Goal: Navigation & Orientation: Find specific page/section

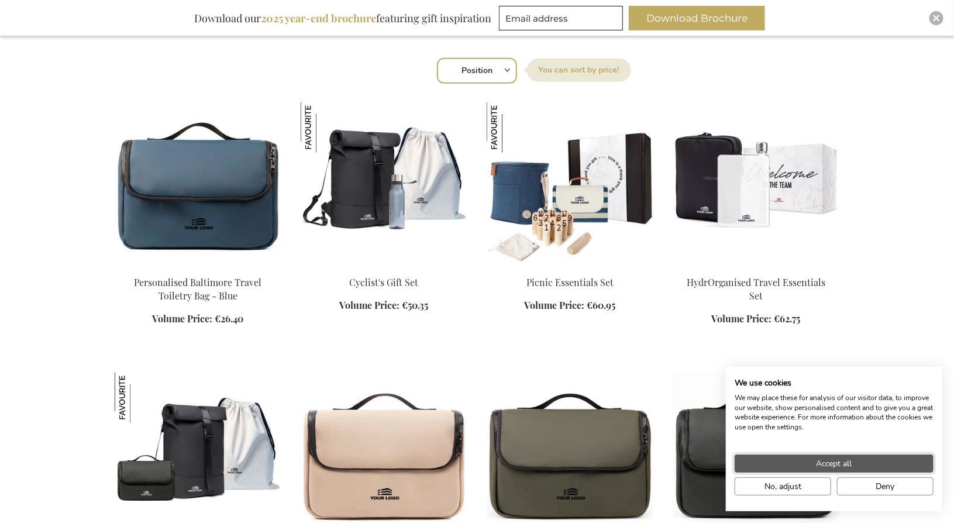
click at [835, 465] on span "Accept all" at bounding box center [835, 464] width 36 height 12
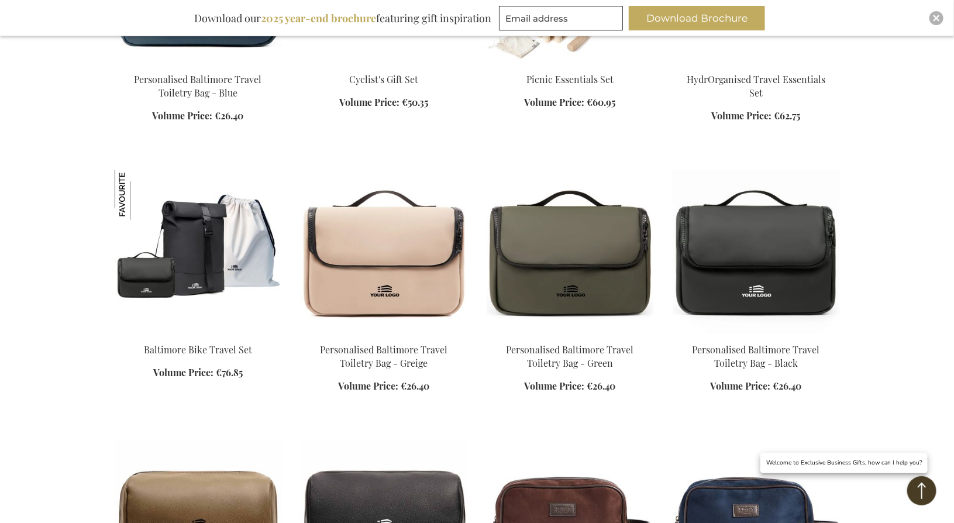
scroll to position [698, 0]
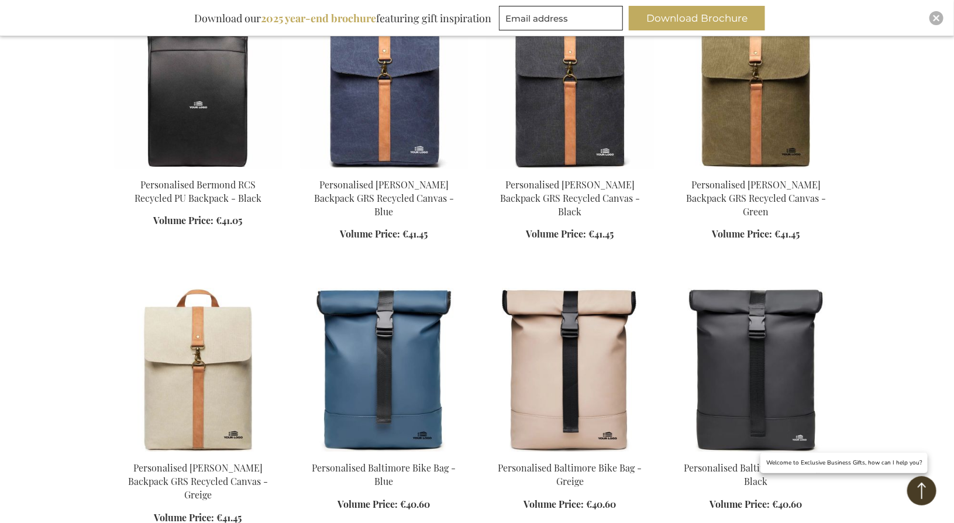
scroll to position [2102, 0]
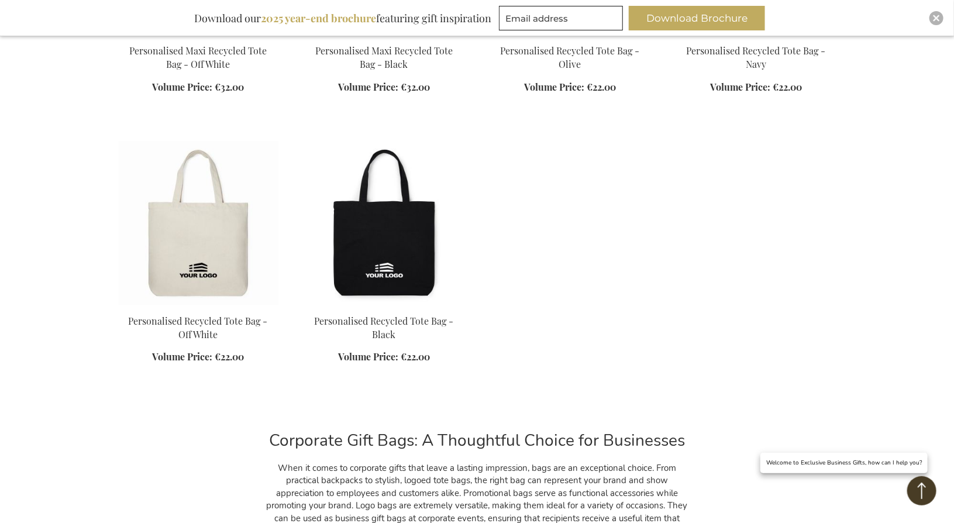
scroll to position [4502, 0]
